Goal: Download file/media

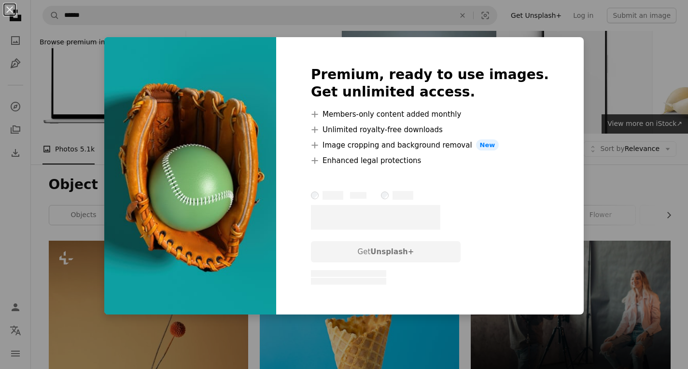
scroll to position [1062, 0]
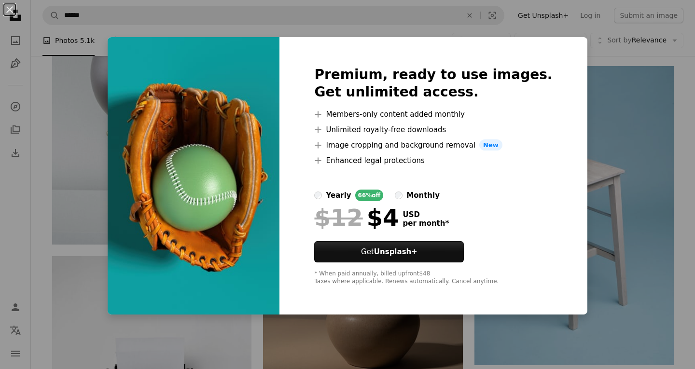
click at [588, 113] on div "An X shape Premium, ready to use images. Get unlimited access. A plus sign Memb…" at bounding box center [347, 184] width 695 height 369
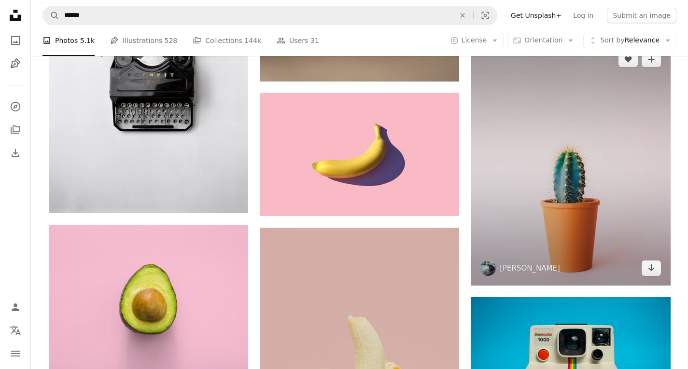
scroll to position [1399, 0]
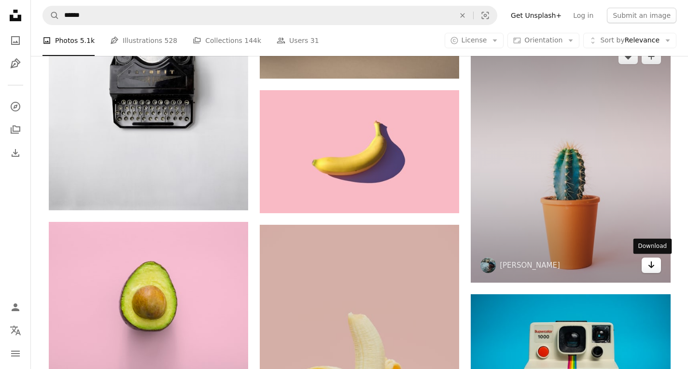
click at [648, 268] on icon "Arrow pointing down" at bounding box center [651, 265] width 8 height 12
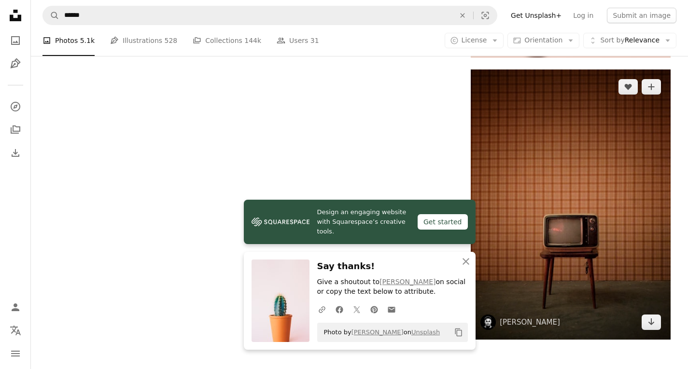
scroll to position [2075, 0]
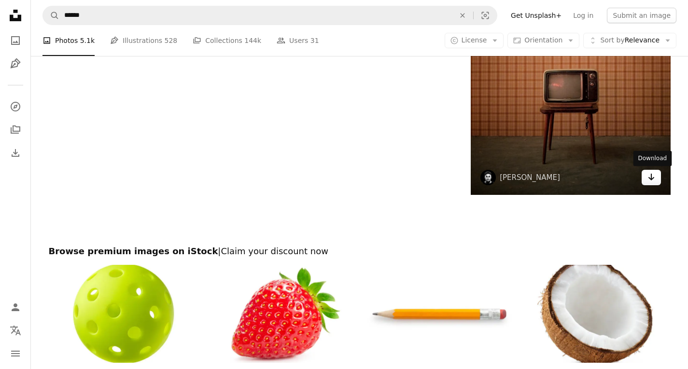
click at [653, 179] on icon "Download" at bounding box center [651, 177] width 6 height 7
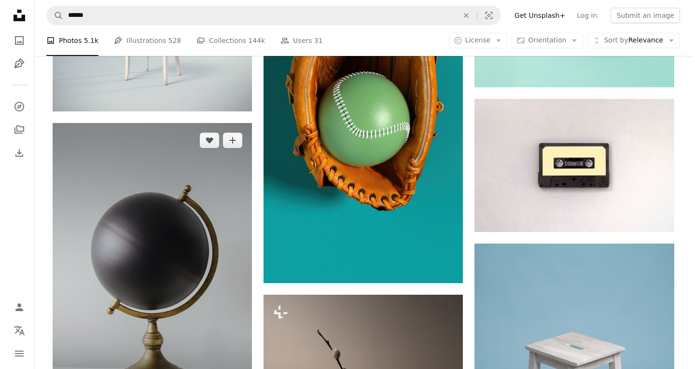
scroll to position [959, 0]
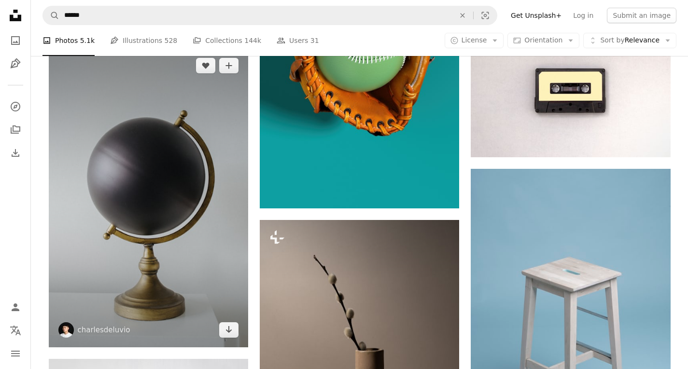
click at [177, 220] on img at bounding box center [148, 197] width 199 height 299
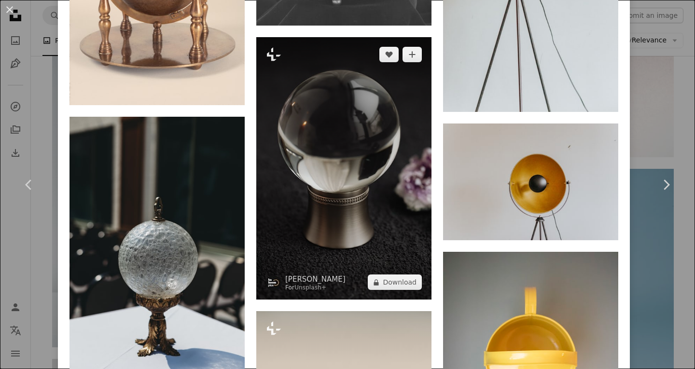
scroll to position [965, 0]
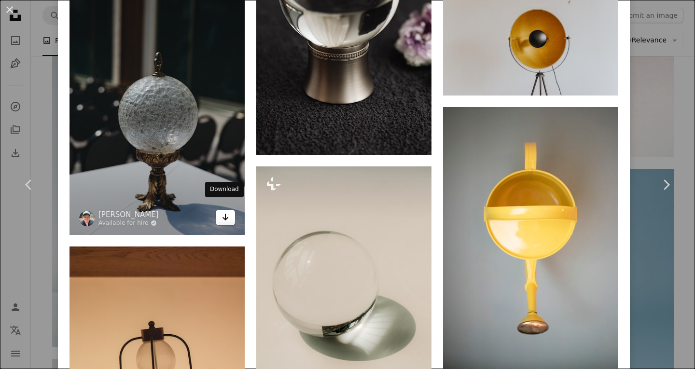
click at [221, 211] on icon "Arrow pointing down" at bounding box center [225, 217] width 8 height 12
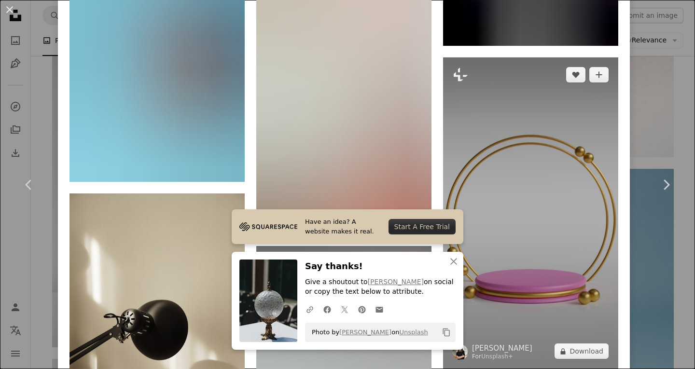
scroll to position [1785, 0]
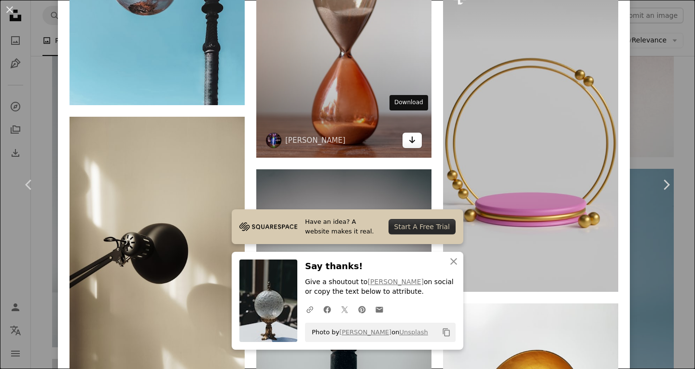
click at [402, 133] on link "Arrow pointing down" at bounding box center [411, 140] width 19 height 15
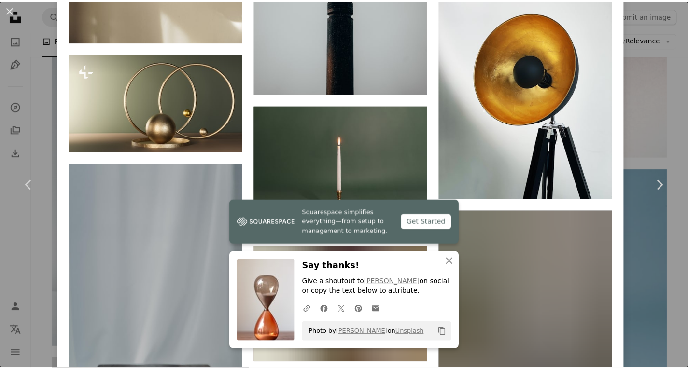
scroll to position [2268, 0]
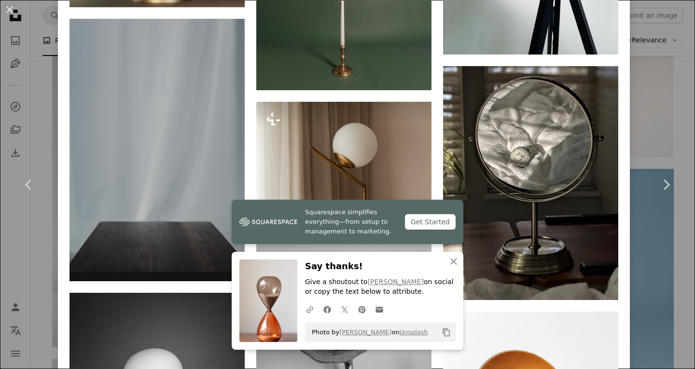
click at [646, 50] on div "An X shape Chevron left Chevron right Squarespace simplifies everything—from se…" at bounding box center [347, 184] width 695 height 369
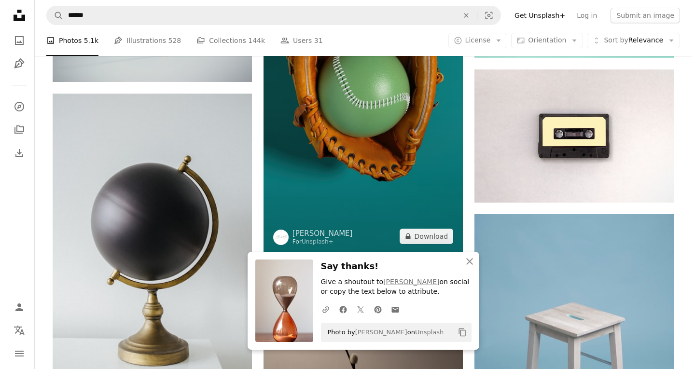
scroll to position [910, 0]
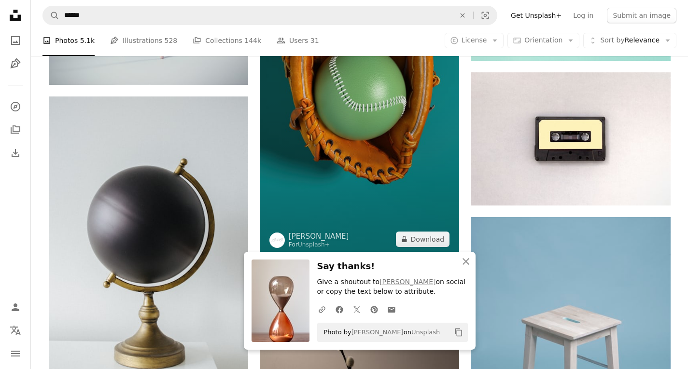
click at [309, 112] on img at bounding box center [359, 79] width 199 height 355
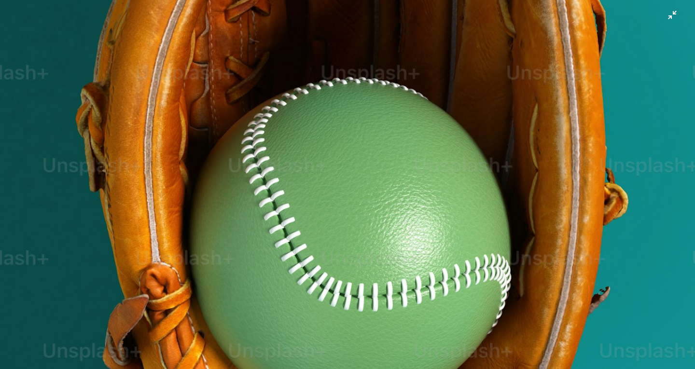
scroll to position [662, 0]
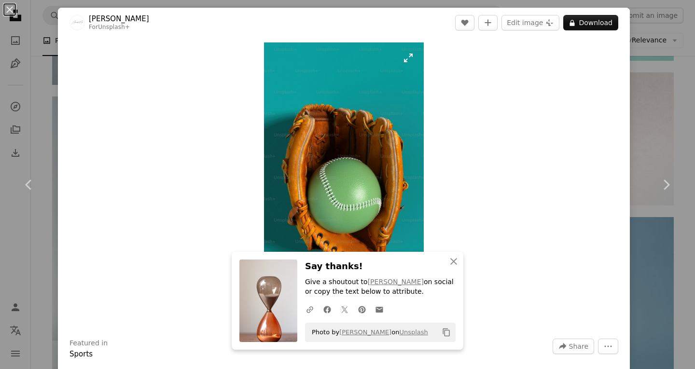
click at [375, 189] on img "Zoom in on this image" at bounding box center [344, 184] width 160 height 285
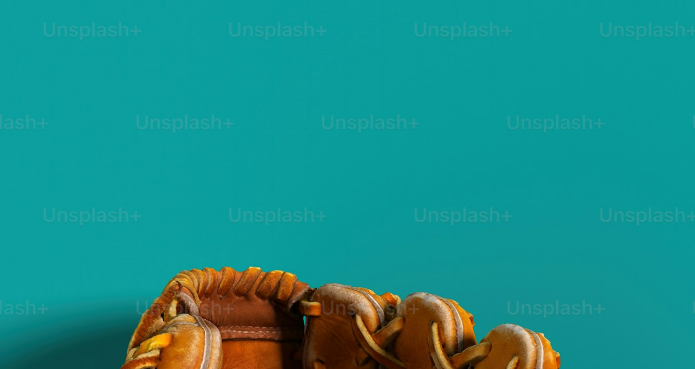
scroll to position [421, 0]
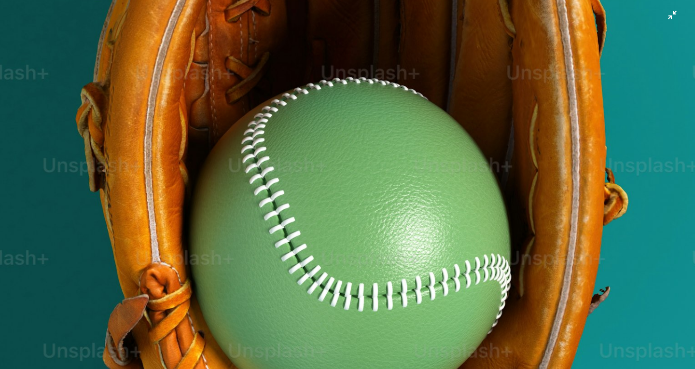
click at [373, 187] on img "Zoom out on this image" at bounding box center [348, 197] width 696 height 1237
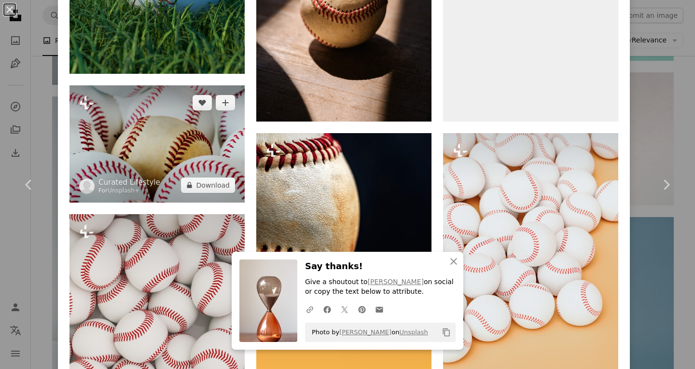
scroll to position [869, 0]
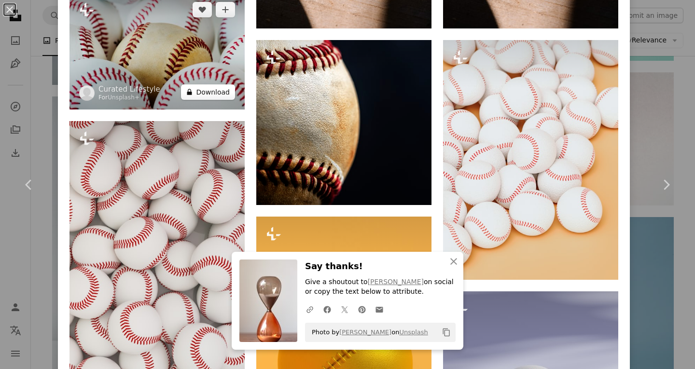
click at [208, 84] on button "A lock Download" at bounding box center [208, 91] width 54 height 15
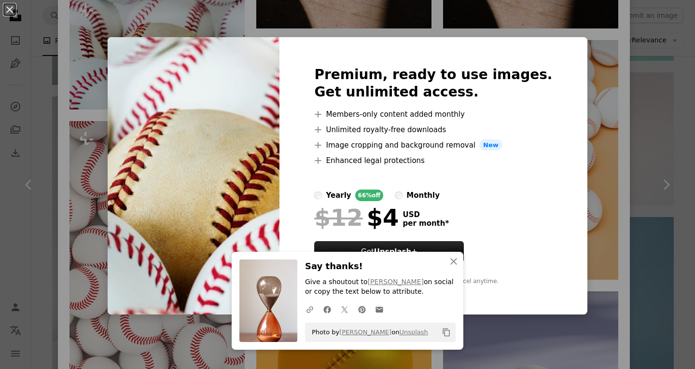
click at [344, 19] on div "An X shape An X shape Close Say thanks! Give a shoutout to [PERSON_NAME] on soc…" at bounding box center [347, 184] width 695 height 369
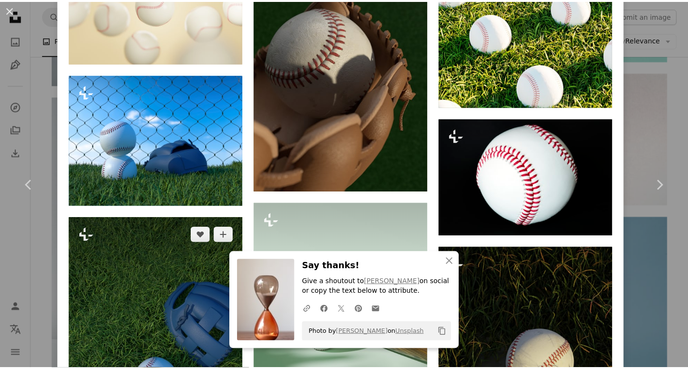
scroll to position [1834, 0]
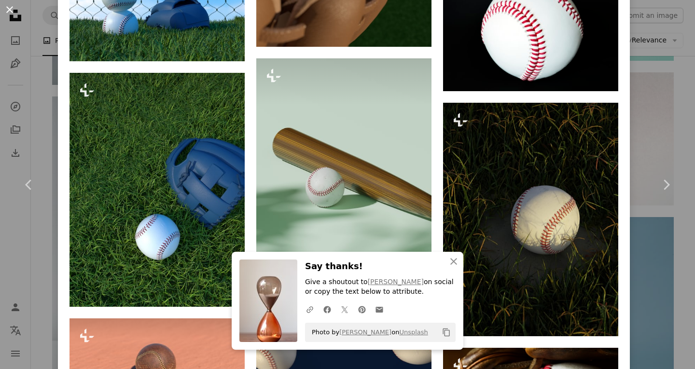
click at [9, 7] on button "An X shape" at bounding box center [10, 10] width 12 height 12
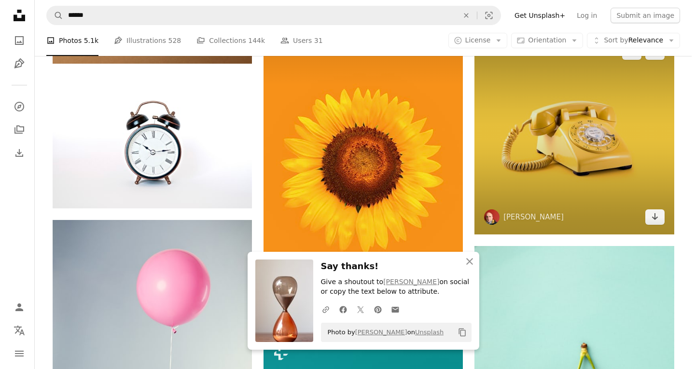
scroll to position [428, 0]
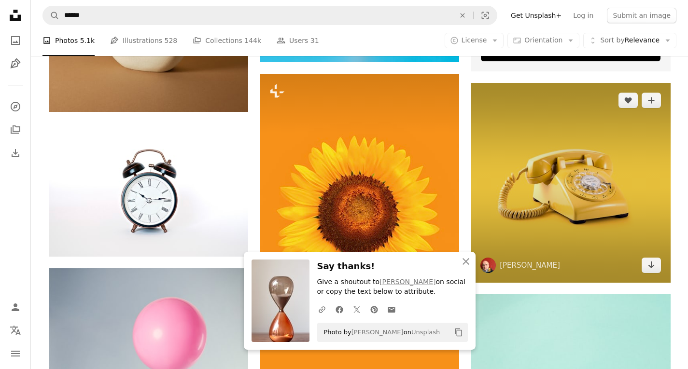
click at [561, 241] on img at bounding box center [569, 182] width 199 height 199
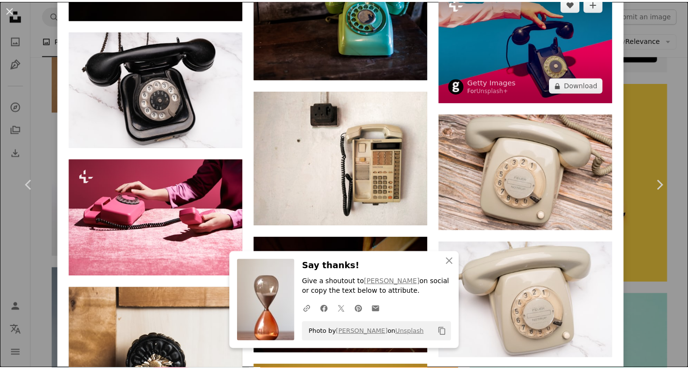
scroll to position [3378, 0]
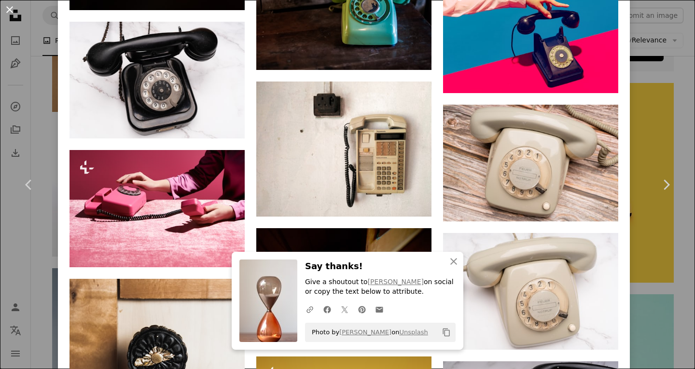
click at [5, 8] on button "An X shape" at bounding box center [10, 10] width 12 height 12
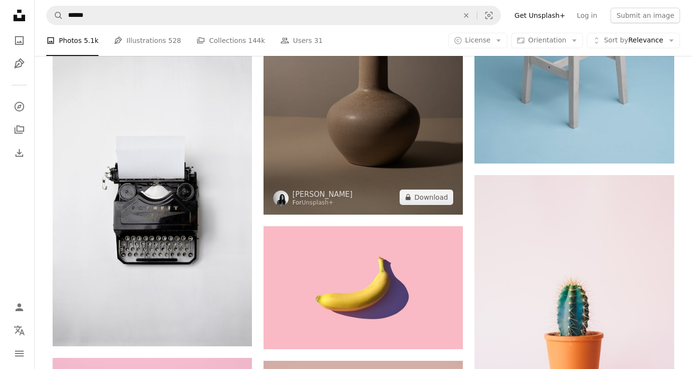
scroll to position [1296, 0]
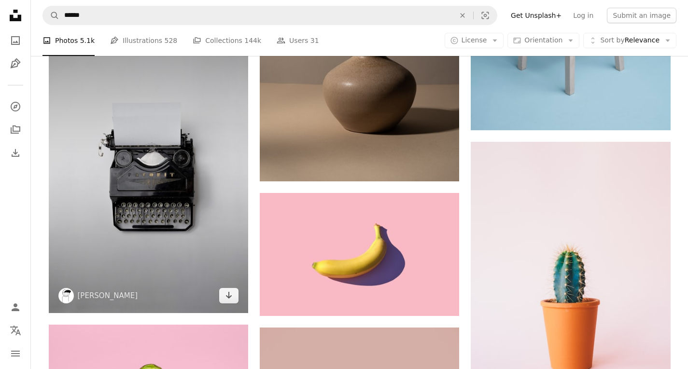
click at [216, 146] on img at bounding box center [148, 167] width 199 height 292
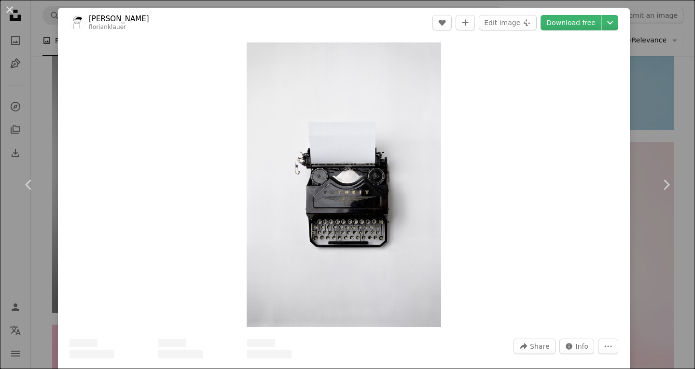
click at [216, 146] on div "Zoom in" at bounding box center [344, 185] width 572 height 294
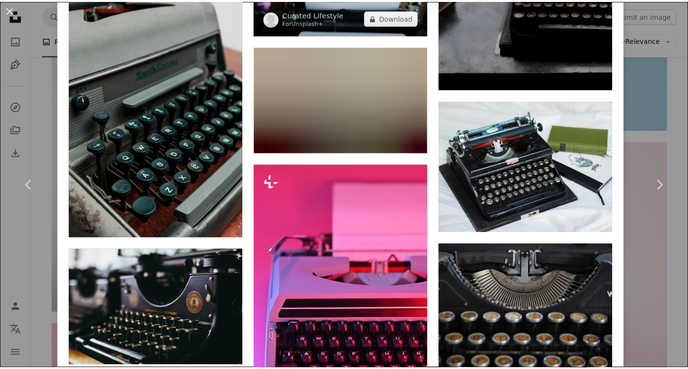
scroll to position [2792, 0]
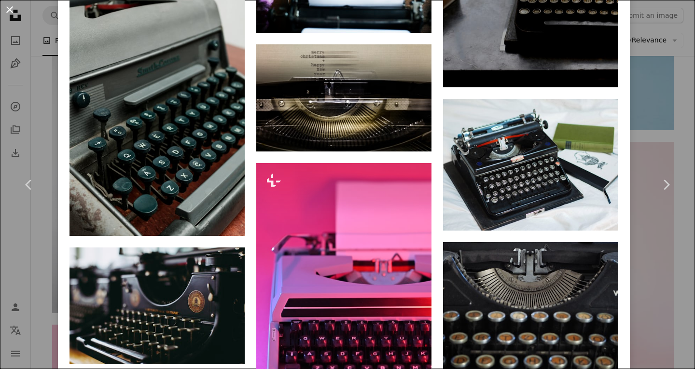
click at [11, 12] on button "An X shape" at bounding box center [10, 10] width 12 height 12
